Goal: Task Accomplishment & Management: Use online tool/utility

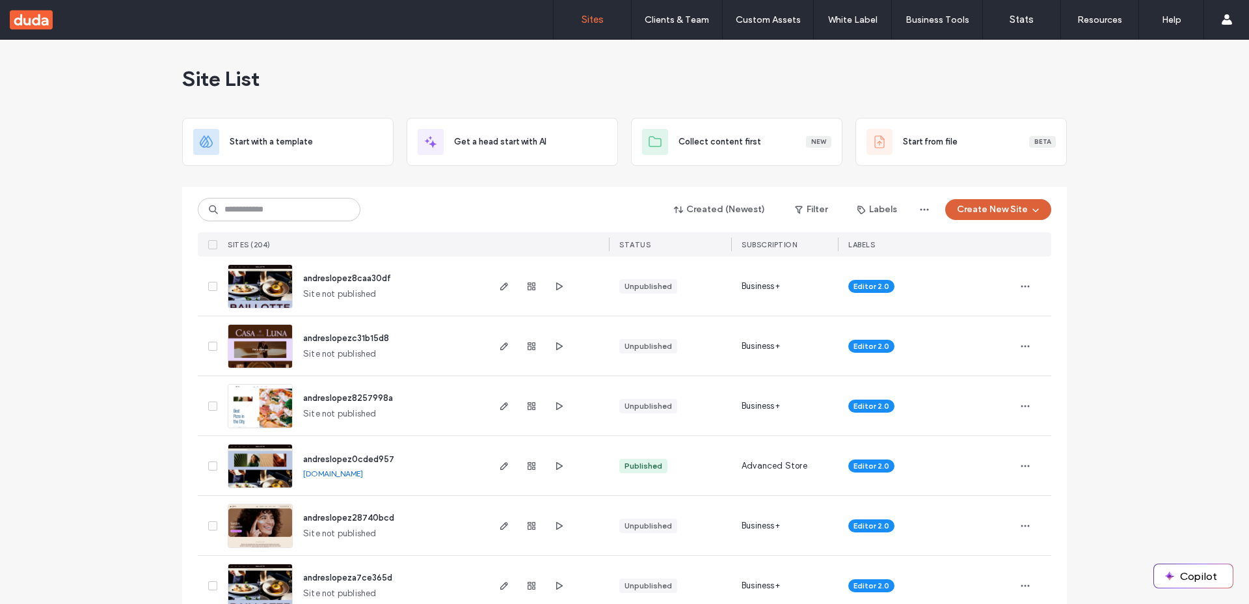
click at [997, 215] on button "Create New Site" at bounding box center [998, 209] width 106 height 21
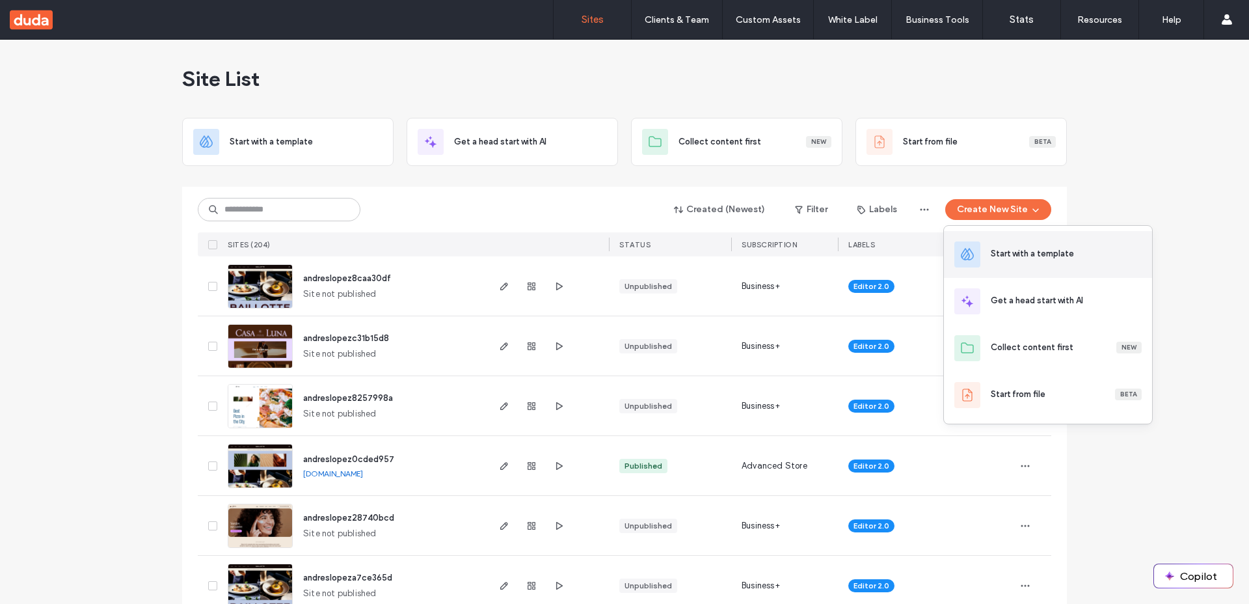
click at [1005, 254] on div "Start with a template" at bounding box center [1032, 253] width 83 height 13
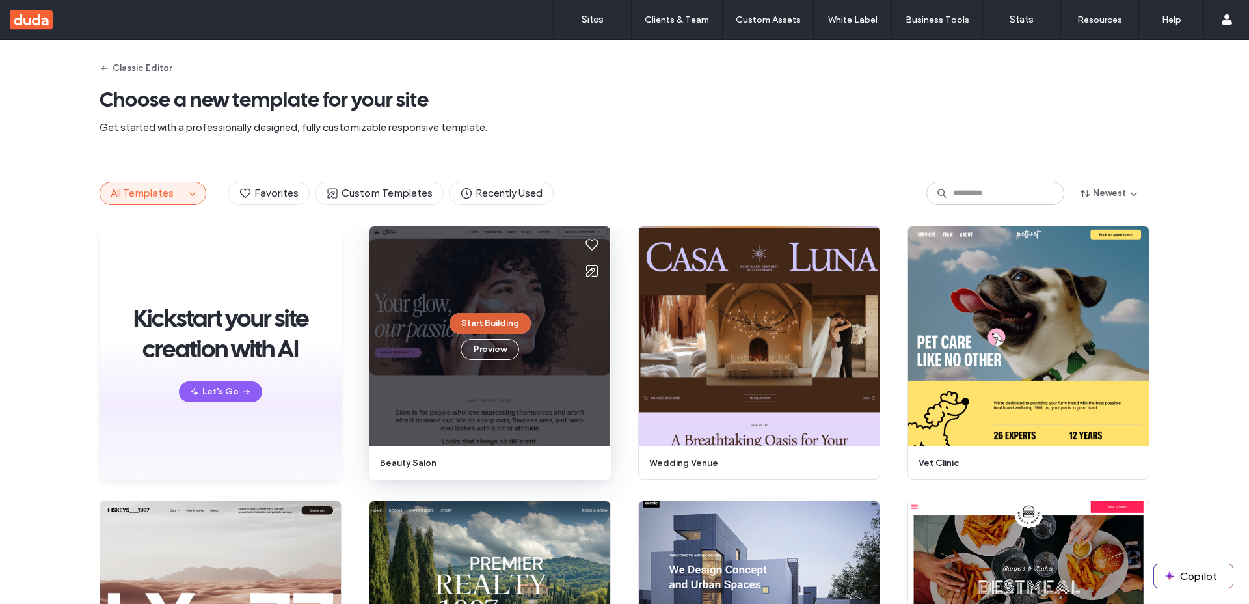
click at [480, 324] on button "Start Building" at bounding box center [490, 323] width 81 height 21
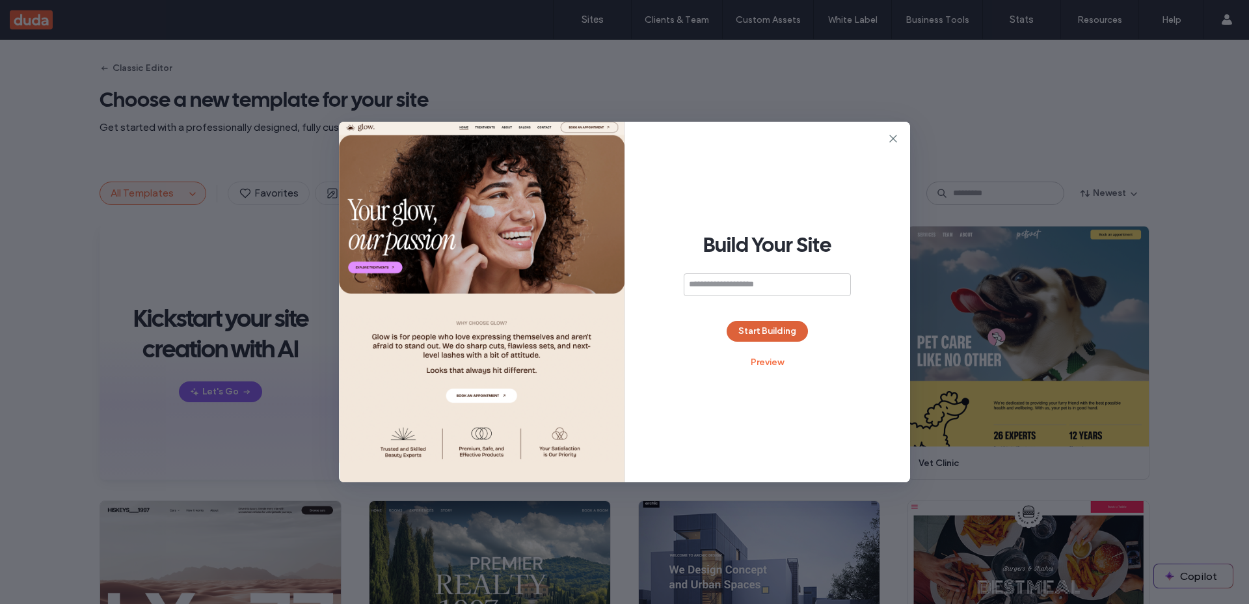
click at [755, 331] on button "Start Building" at bounding box center [767, 331] width 81 height 21
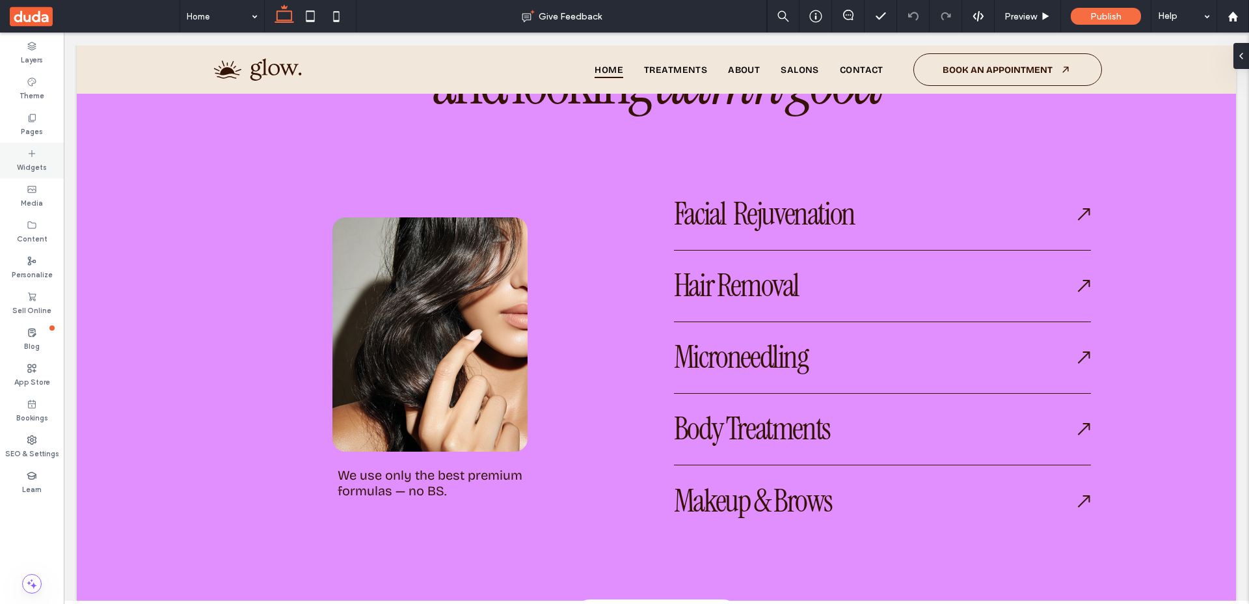
scroll to position [1316, 0]
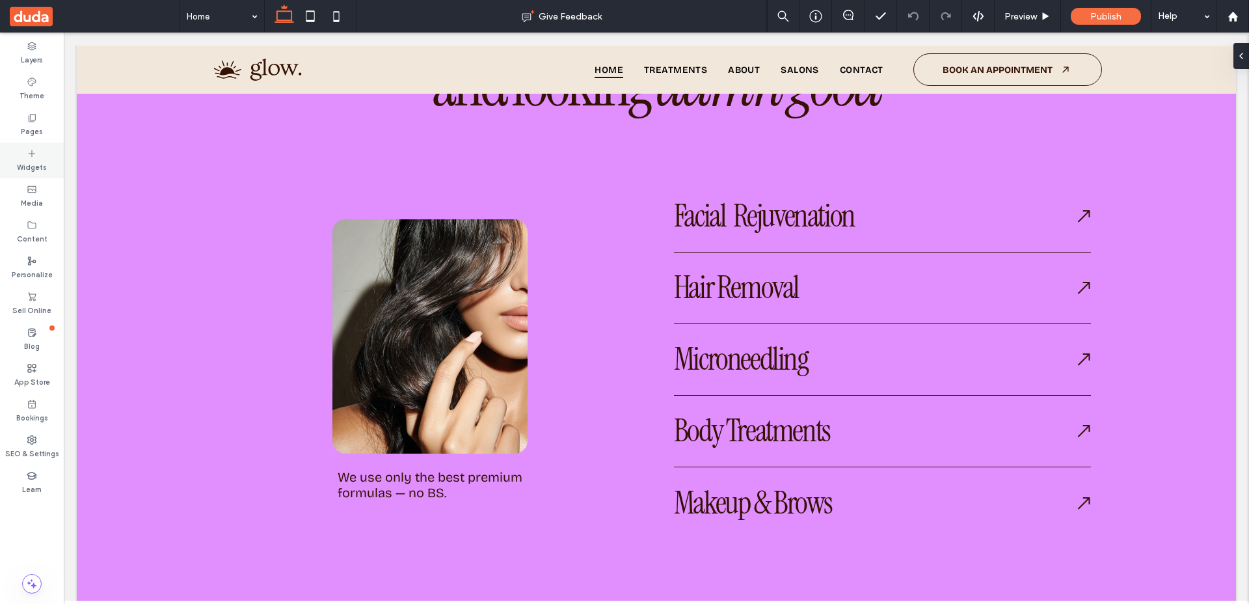
drag, startPoint x: 156, startPoint y: 153, endPoint x: 39, endPoint y: 148, distance: 116.6
click at [39, 148] on div "Widgets" at bounding box center [32, 160] width 64 height 36
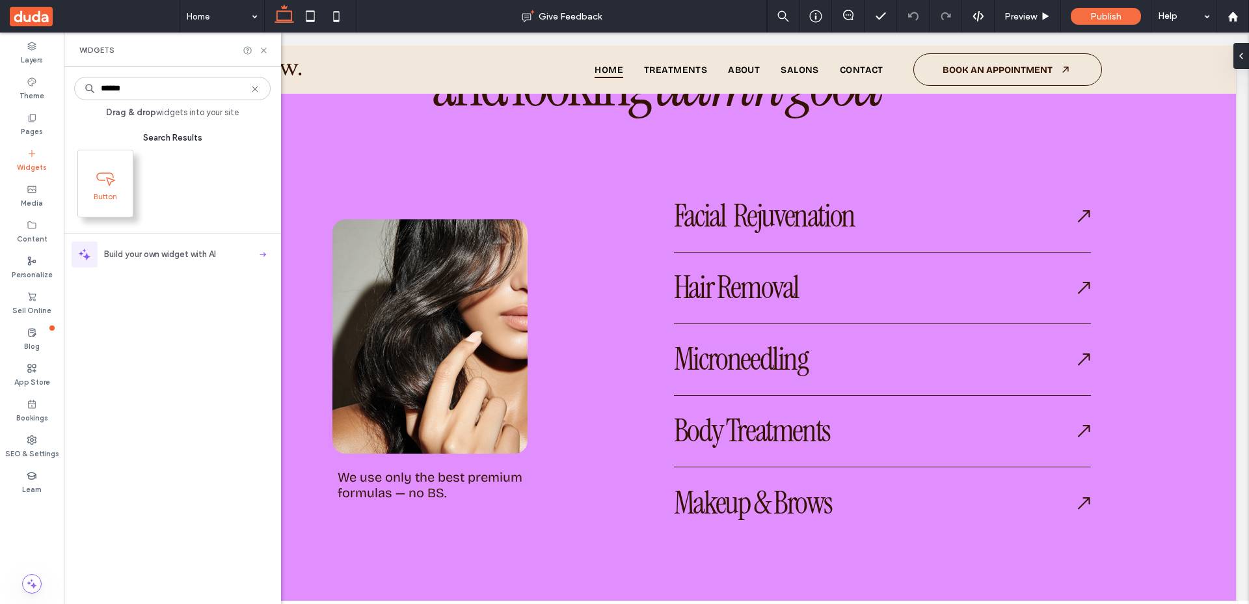
type input "******"
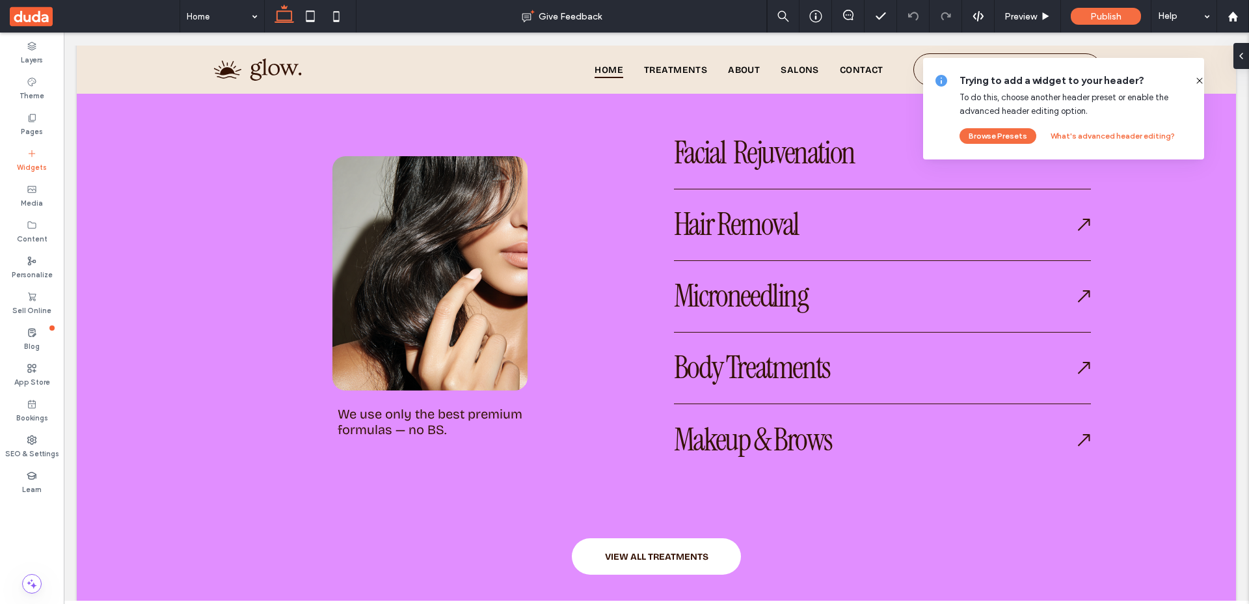
scroll to position [1353, 0]
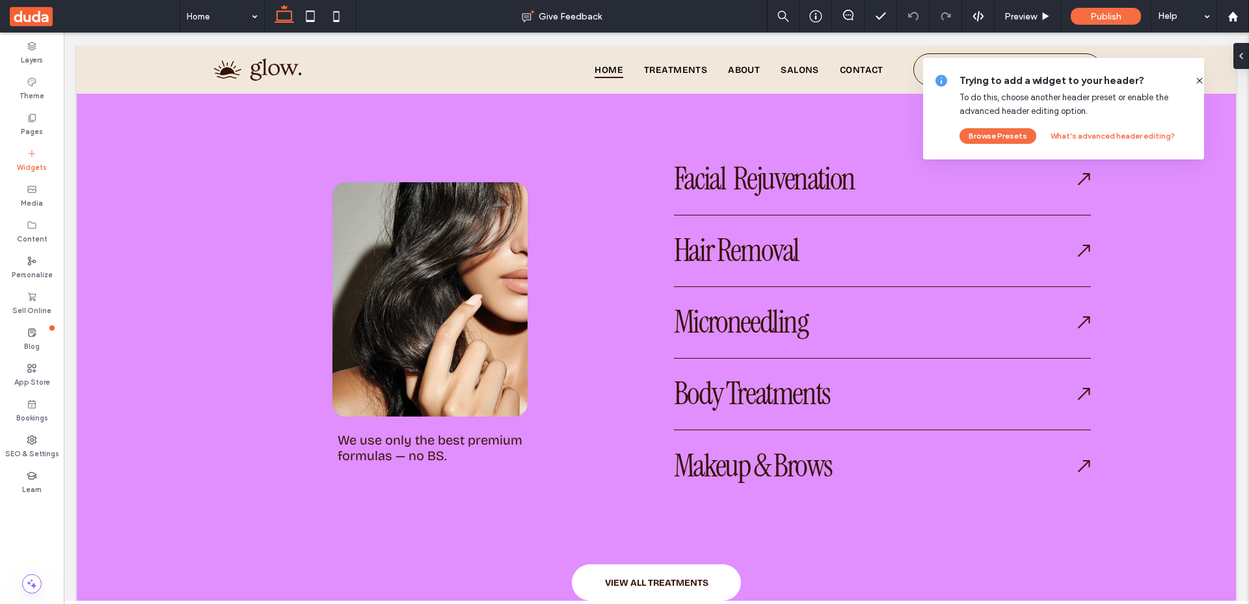
drag, startPoint x: 111, startPoint y: 169, endPoint x: 128, endPoint y: 169, distance: 16.9
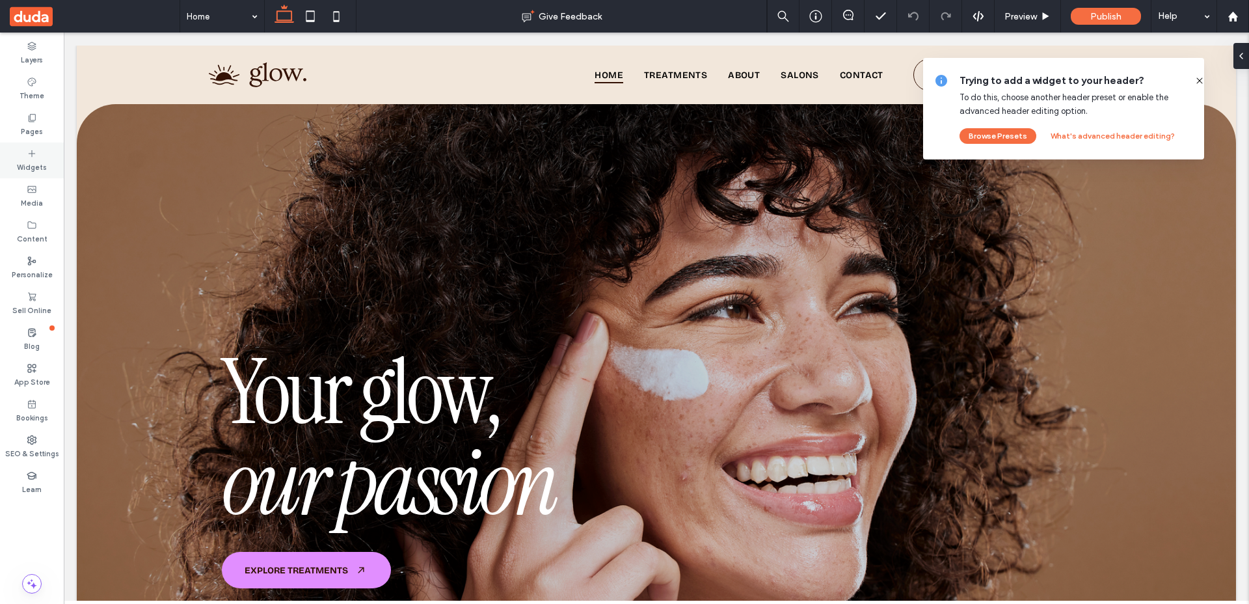
click at [30, 148] on icon at bounding box center [32, 153] width 10 height 10
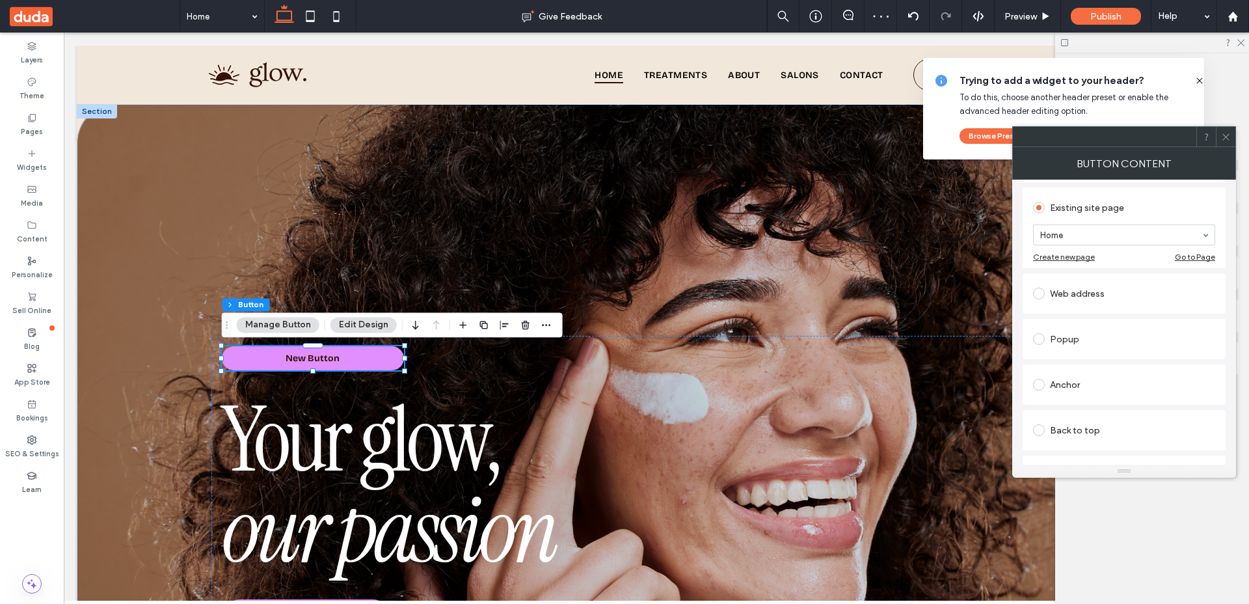
scroll to position [298, 0]
click at [1078, 266] on div "Back to top" at bounding box center [1124, 262] width 182 height 21
click at [1197, 81] on use at bounding box center [1200, 80] width 6 height 6
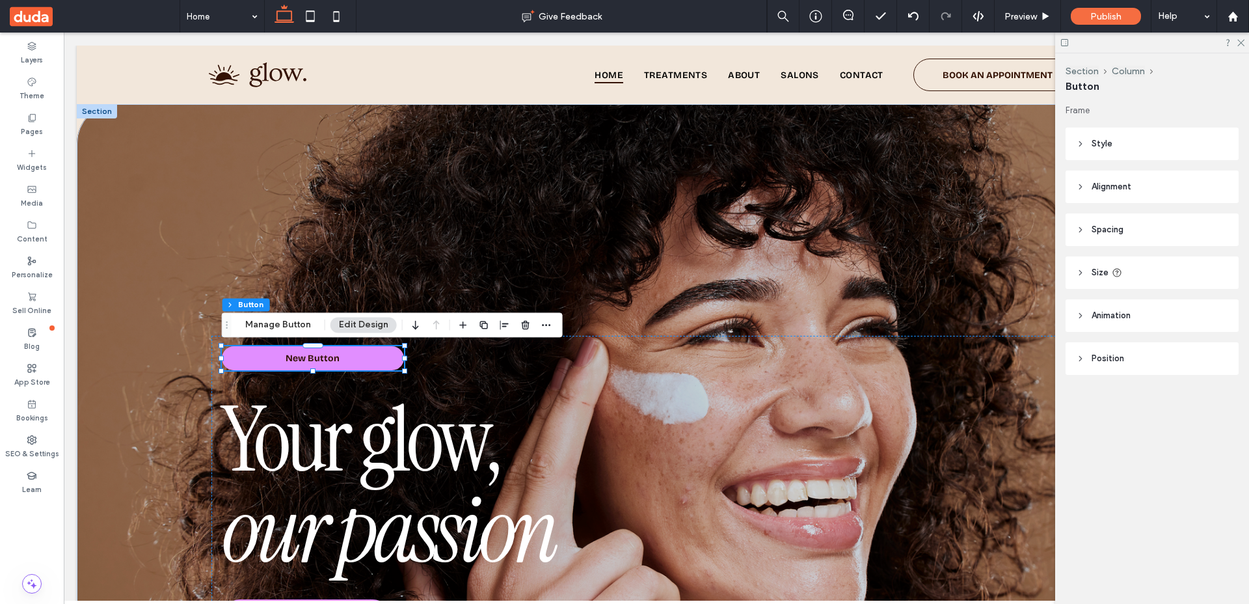
click at [1122, 355] on span "Position" at bounding box center [1108, 358] width 33 height 13
click at [1115, 407] on div "Default" at bounding box center [1147, 407] width 131 height 13
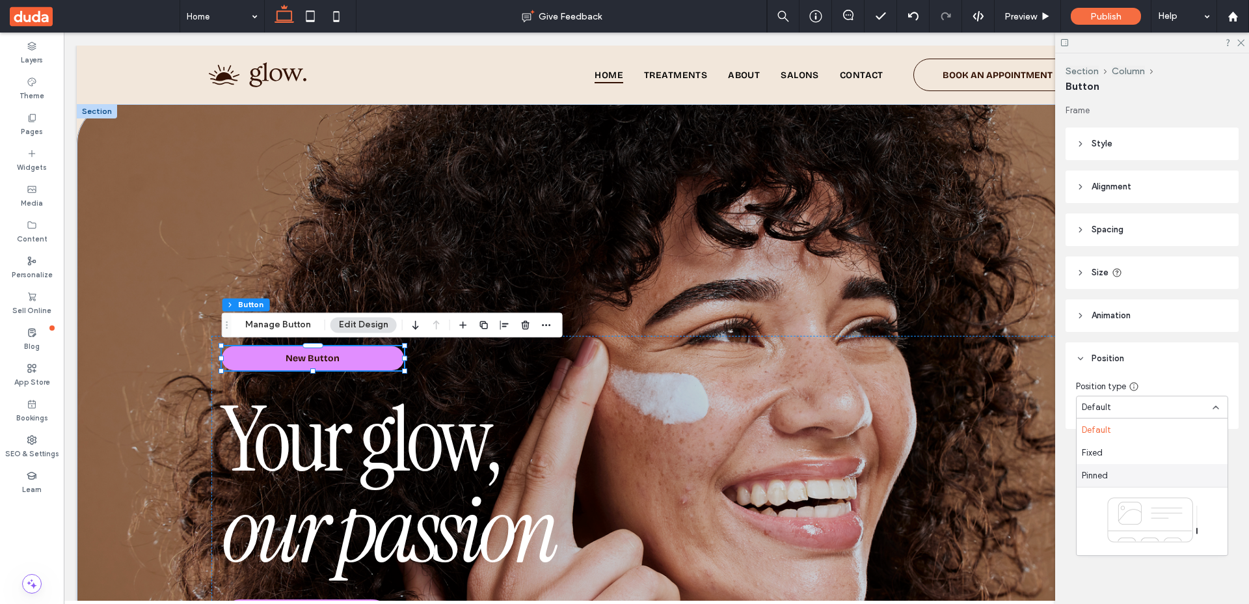
click at [1113, 468] on div "Pinned" at bounding box center [1152, 475] width 151 height 23
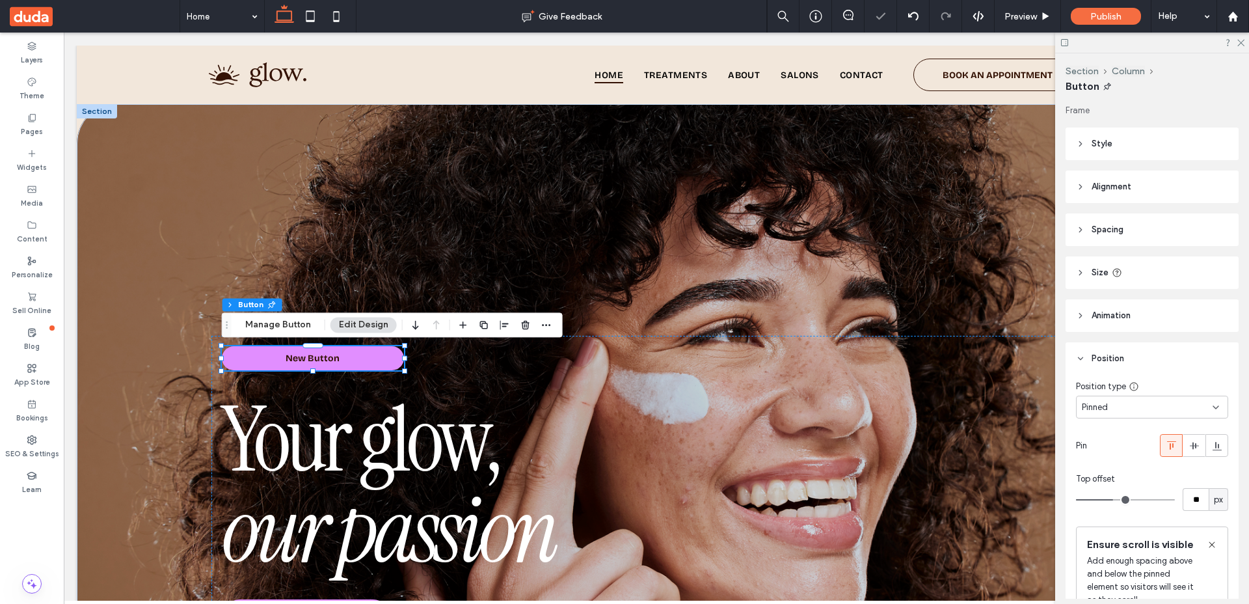
click at [1121, 409] on div "Pinned" at bounding box center [1147, 407] width 131 height 13
click at [1111, 446] on div "Fixed" at bounding box center [1152, 452] width 151 height 23
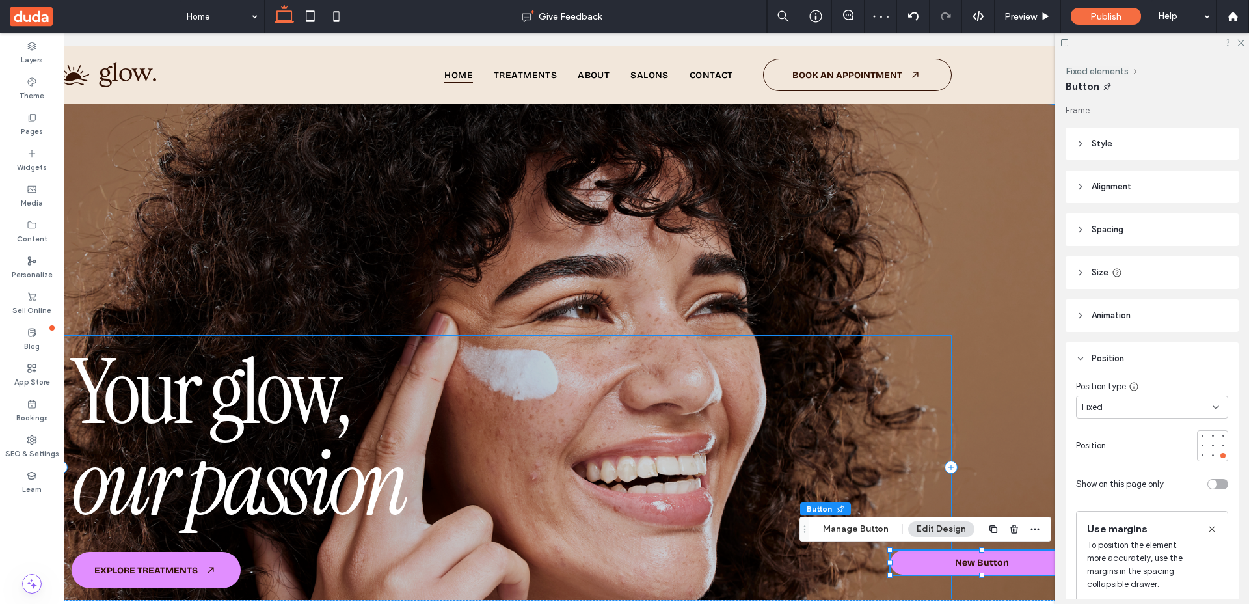
scroll to position [0, 194]
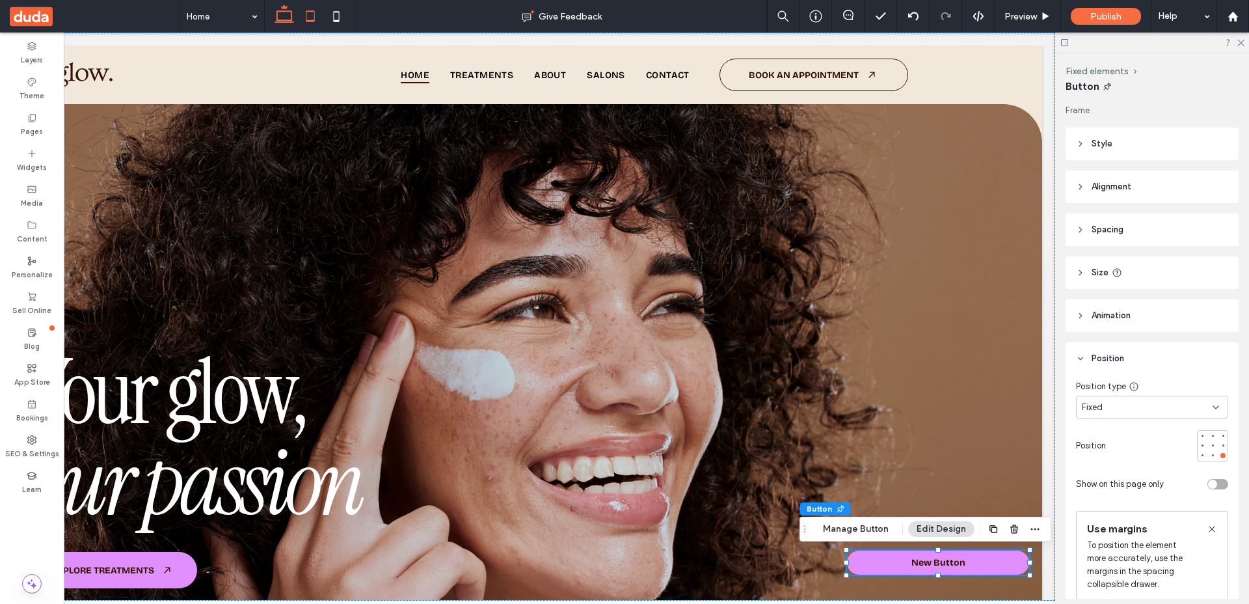
click at [312, 21] on use at bounding box center [310, 15] width 8 height 11
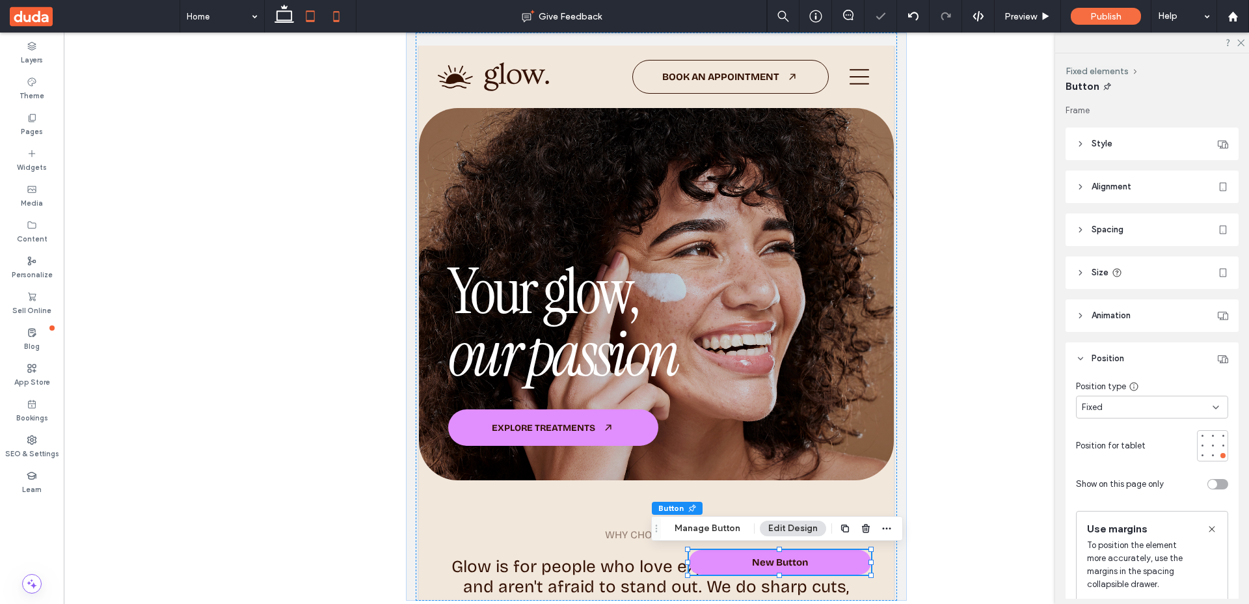
scroll to position [0, 0]
click at [282, 15] on icon at bounding box center [284, 16] width 26 height 26
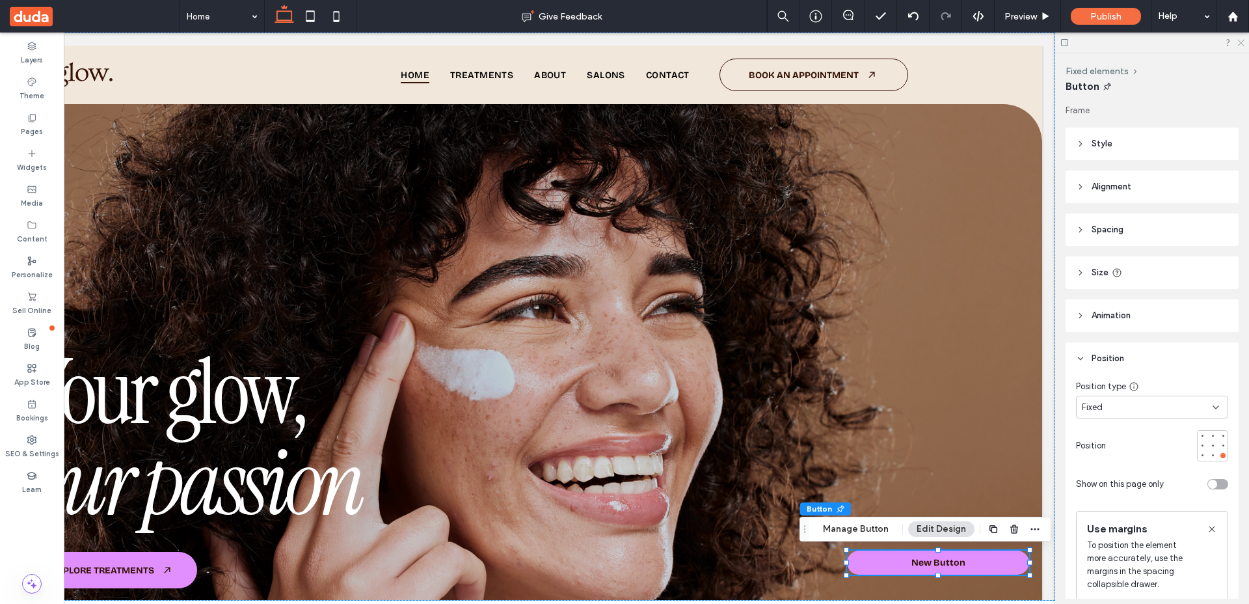
click at [1240, 42] on icon at bounding box center [1240, 42] width 8 height 8
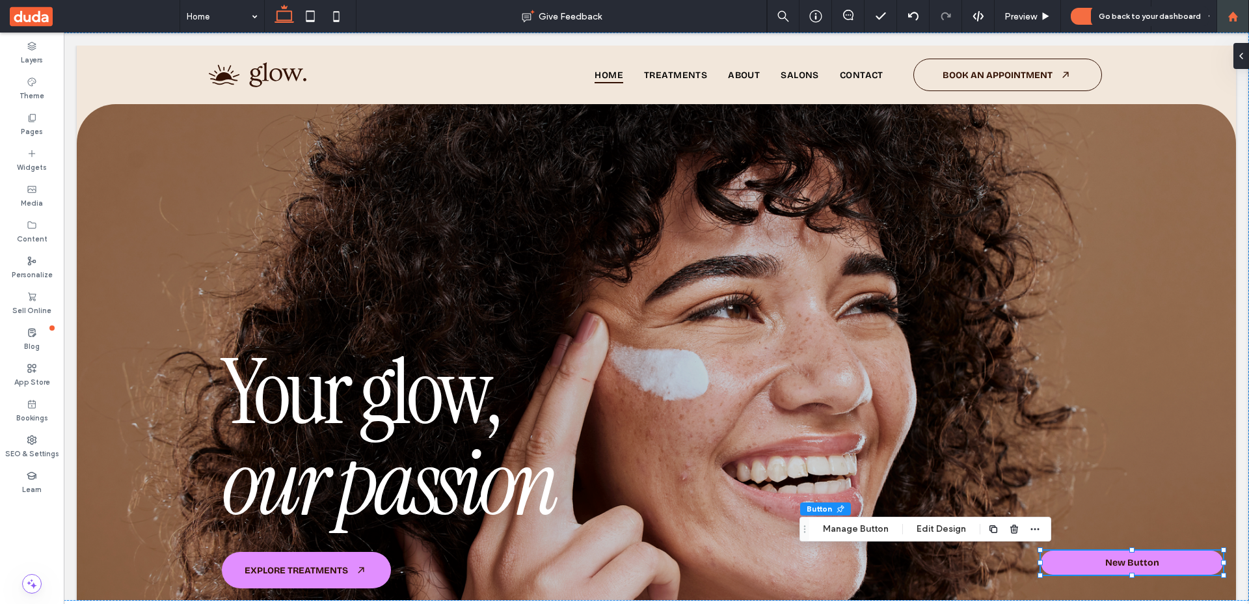
click at [1233, 18] on icon at bounding box center [1233, 16] width 11 height 11
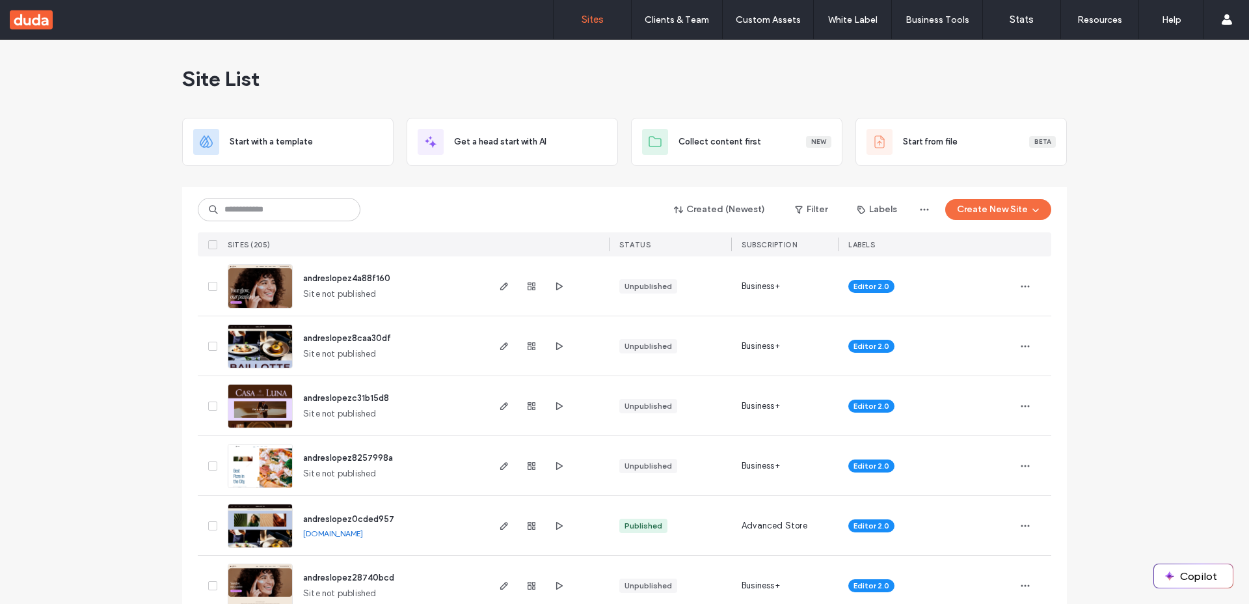
scroll to position [16, 0]
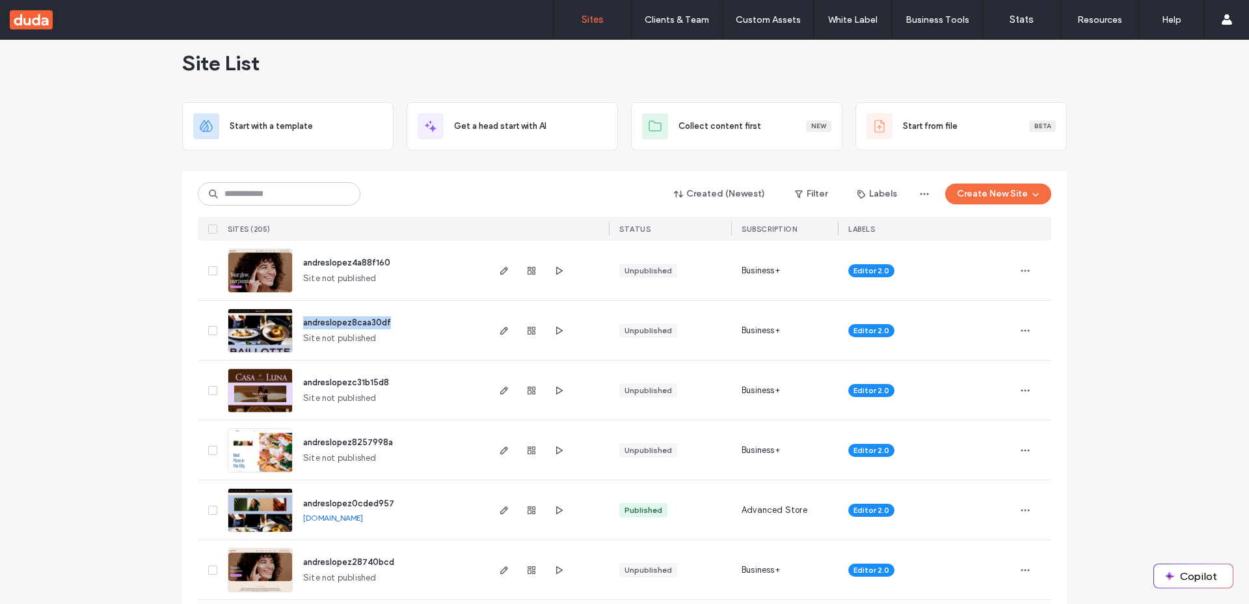
drag, startPoint x: 370, startPoint y: 323, endPoint x: 299, endPoint y: 323, distance: 71.6
copy span "andreslopez8caa30df"
click at [500, 269] on use "button" at bounding box center [504, 271] width 8 height 8
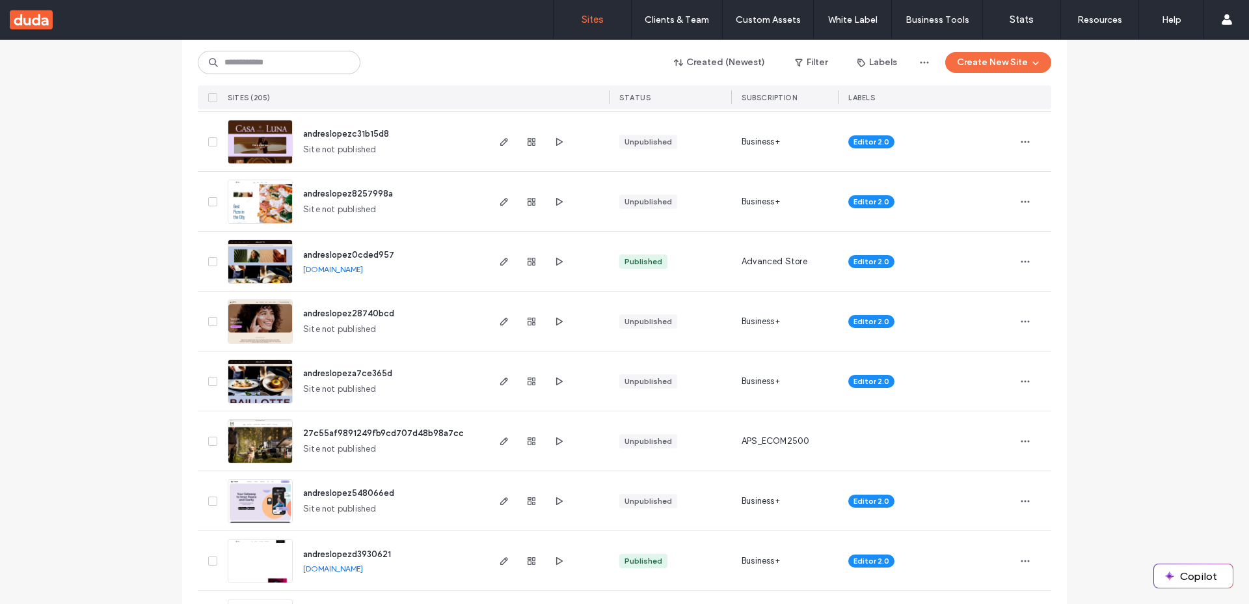
scroll to position [267, 0]
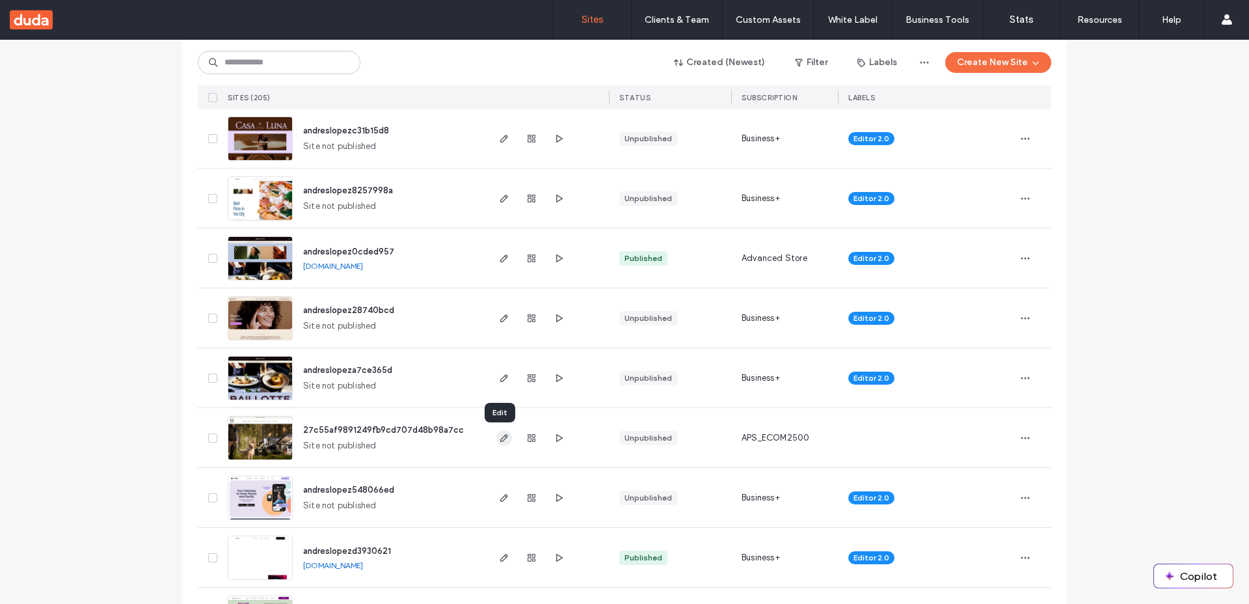
click at [500, 438] on icon "button" at bounding box center [504, 438] width 10 height 10
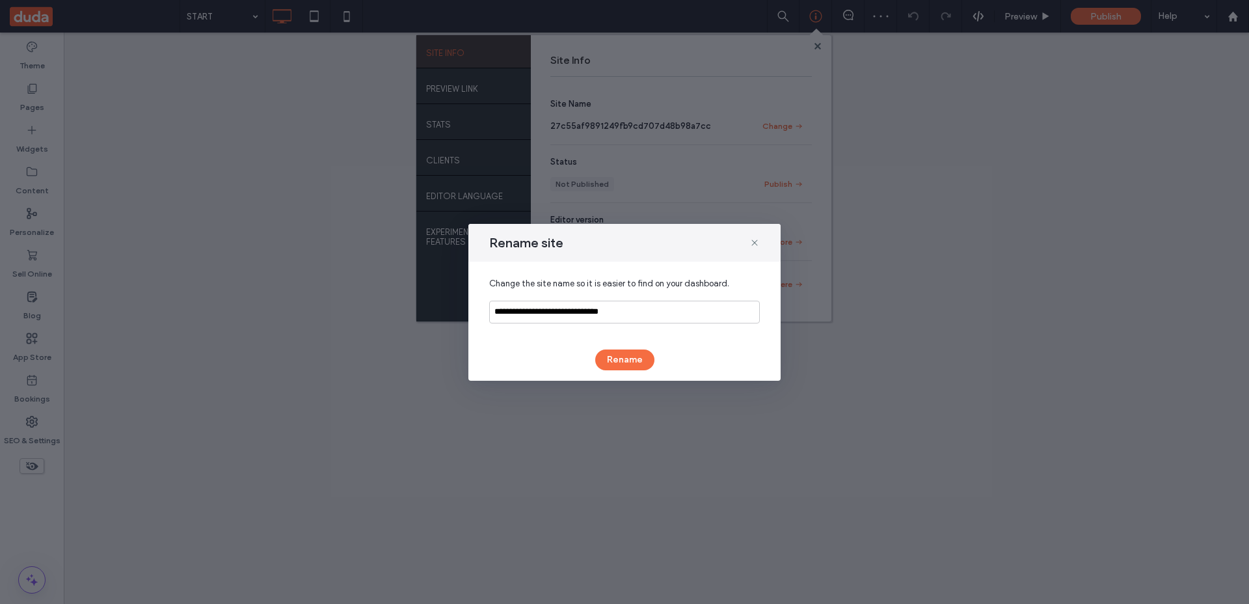
click at [653, 306] on input "**********" at bounding box center [624, 312] width 271 height 23
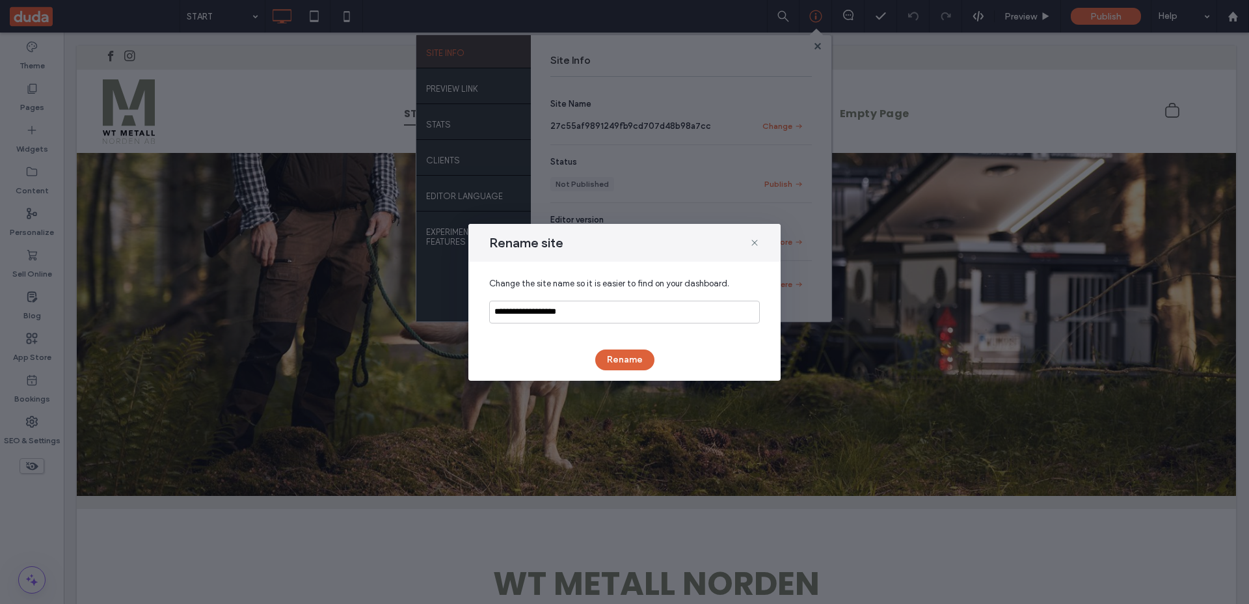
type input "**********"
click at [625, 360] on button "Rename" at bounding box center [624, 359] width 59 height 21
click at [752, 245] on icon at bounding box center [755, 242] width 10 height 10
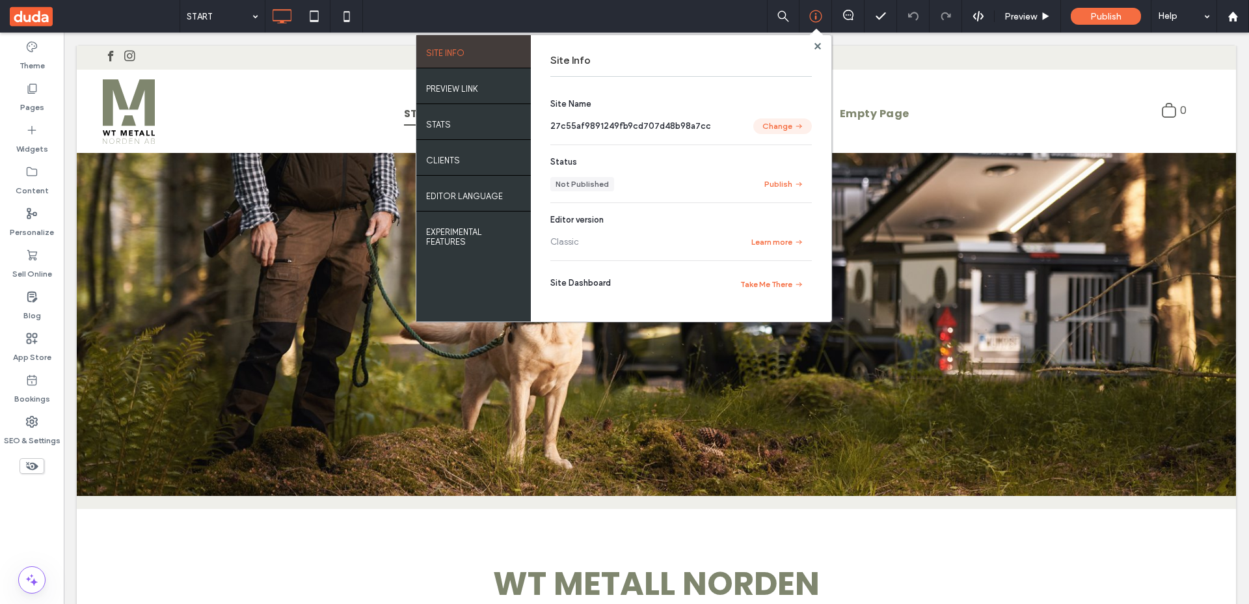
click at [780, 122] on button "Change" at bounding box center [782, 126] width 59 height 16
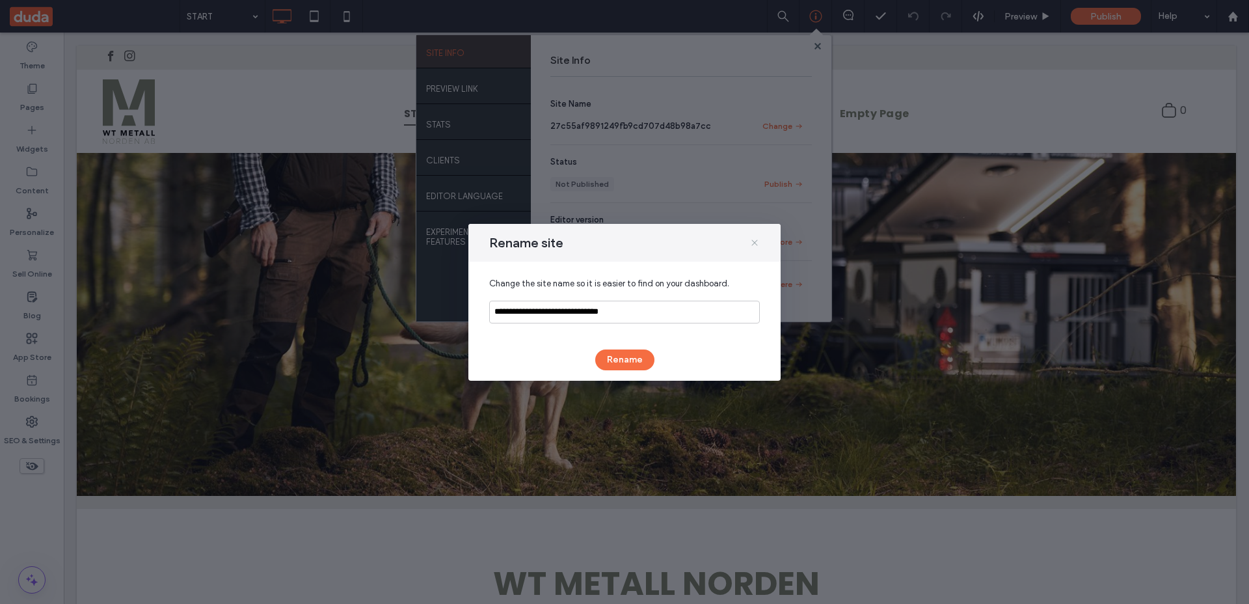
click at [757, 240] on icon at bounding box center [755, 242] width 10 height 10
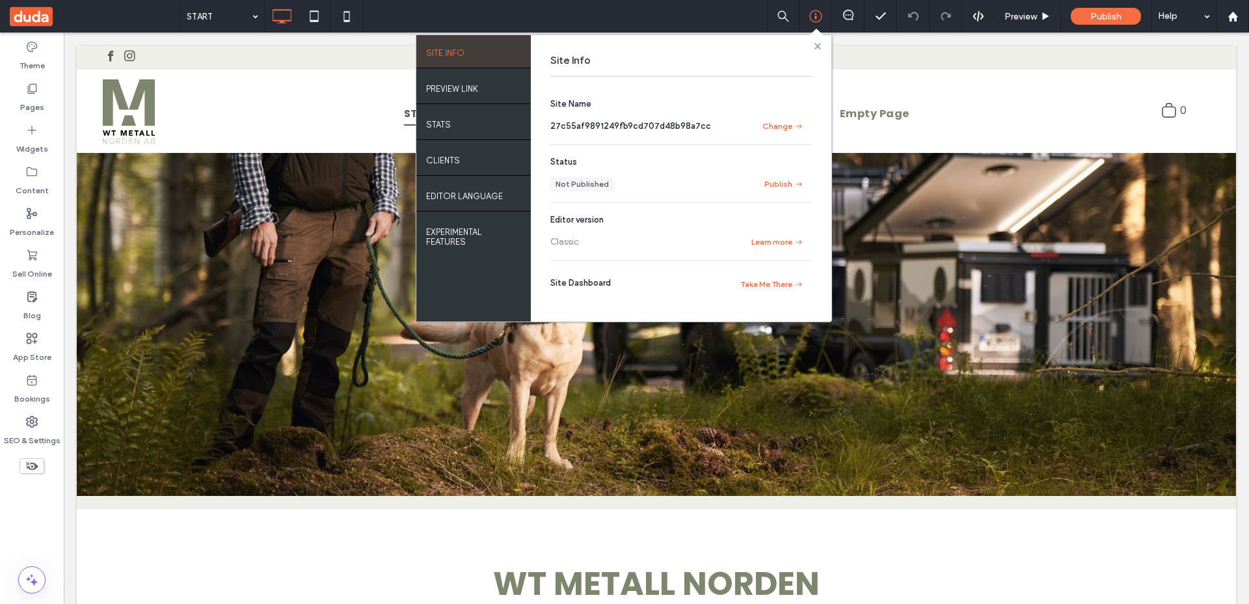
click at [816, 46] on use at bounding box center [817, 45] width 7 height 7
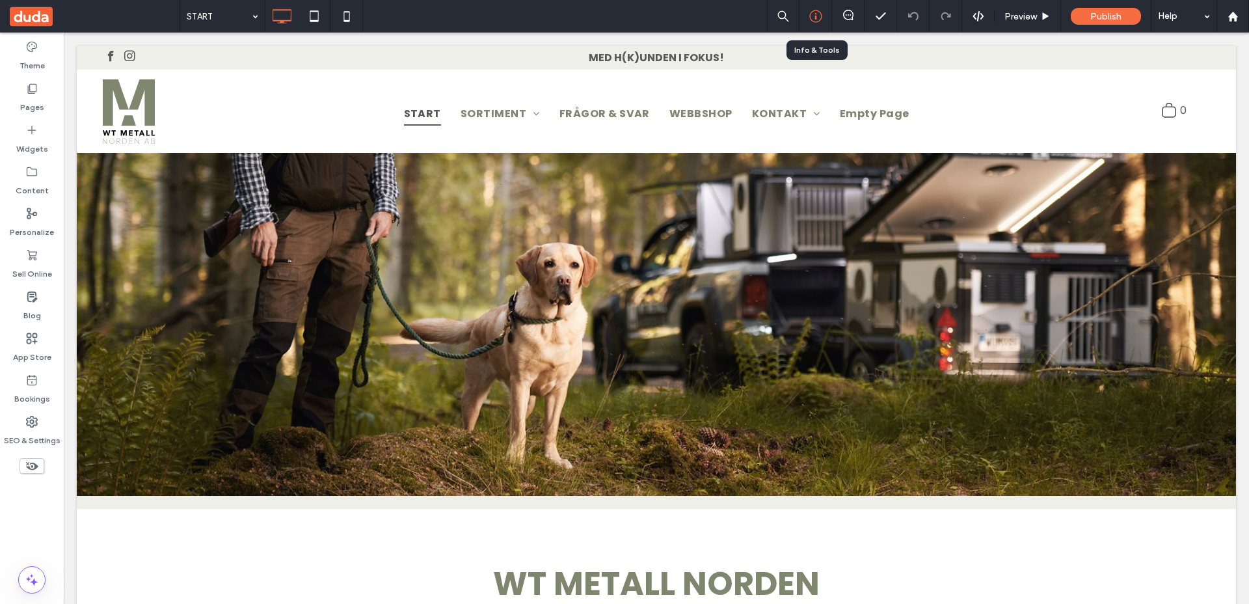
click at [813, 14] on icon at bounding box center [815, 16] width 13 height 13
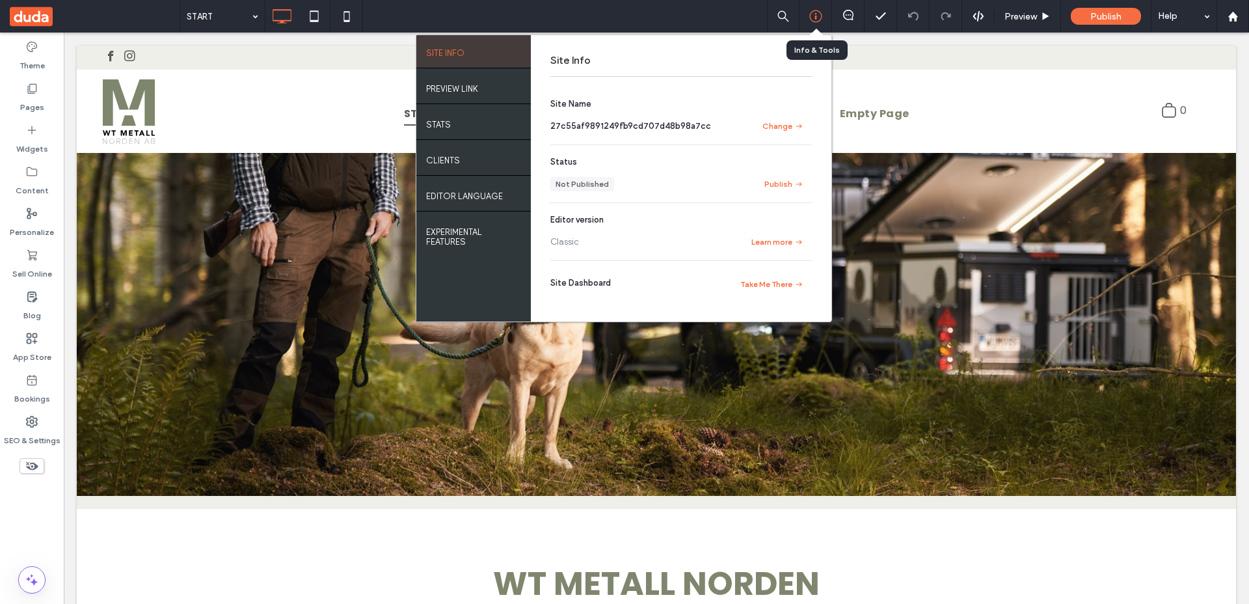
click at [813, 14] on icon at bounding box center [815, 16] width 13 height 13
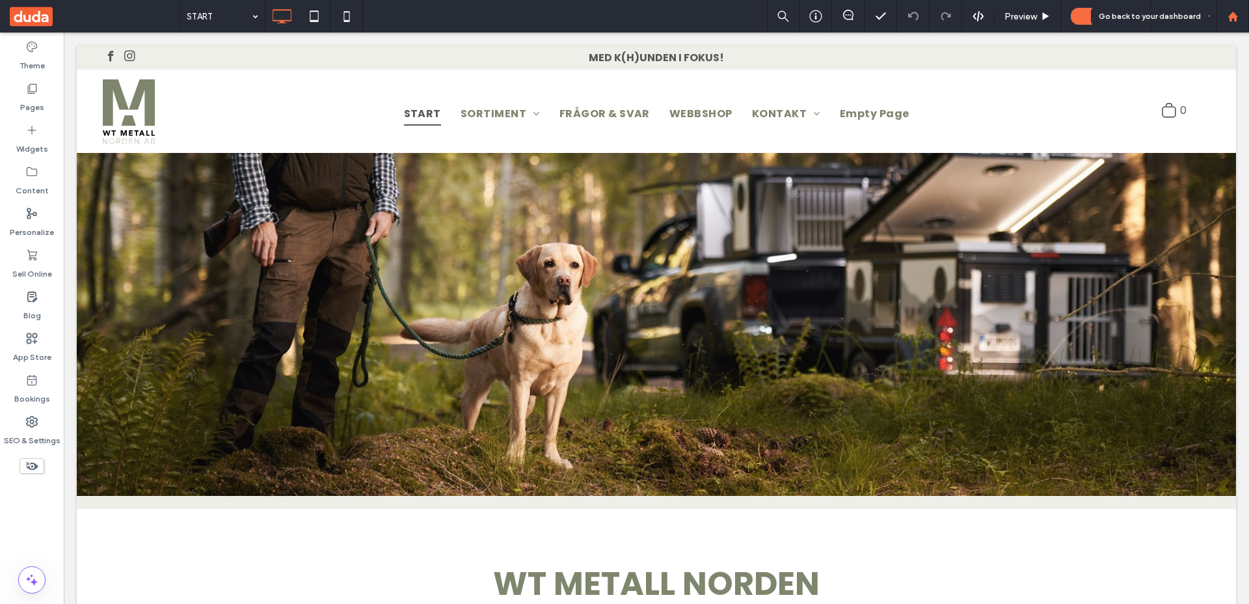
click at [1234, 23] on div at bounding box center [1233, 16] width 33 height 33
